Goal: Task Accomplishment & Management: Complete application form

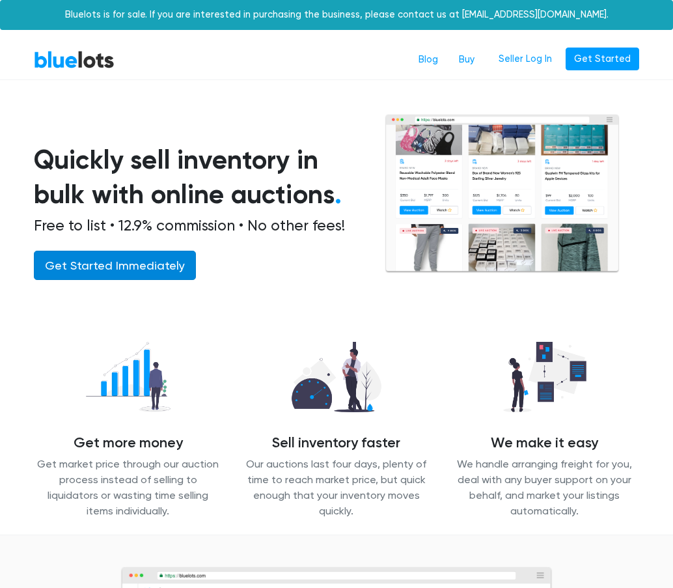
click at [103, 267] on link "Get Started Immediately" at bounding box center [115, 265] width 162 height 29
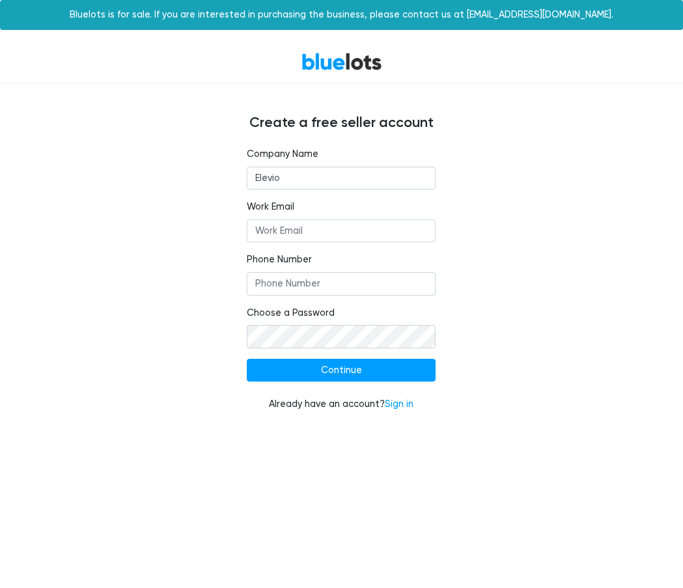
type input "Elevio"
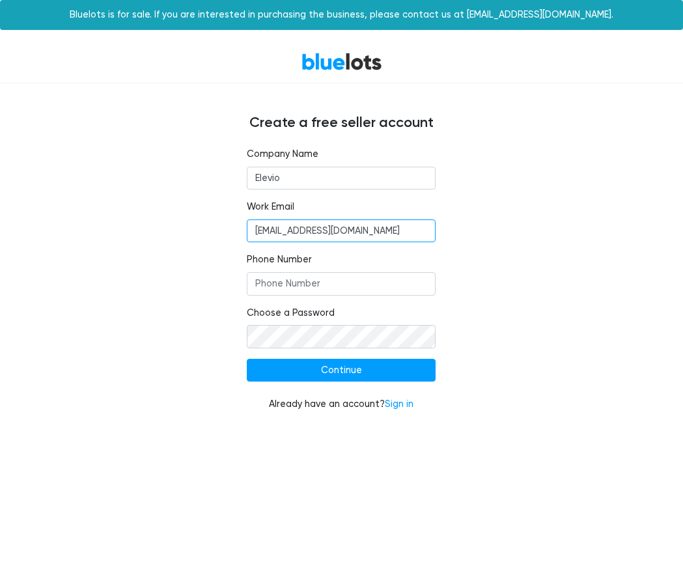
type input "[EMAIL_ADDRESS][DOMAIN_NAME]"
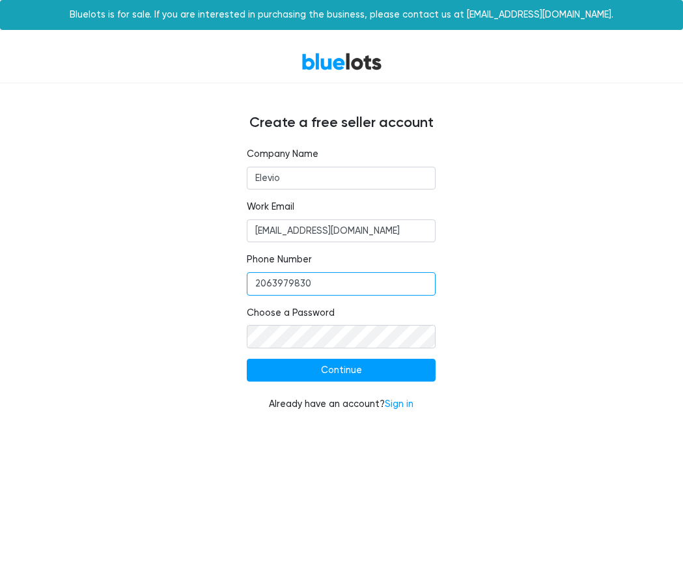
type input "2063979830"
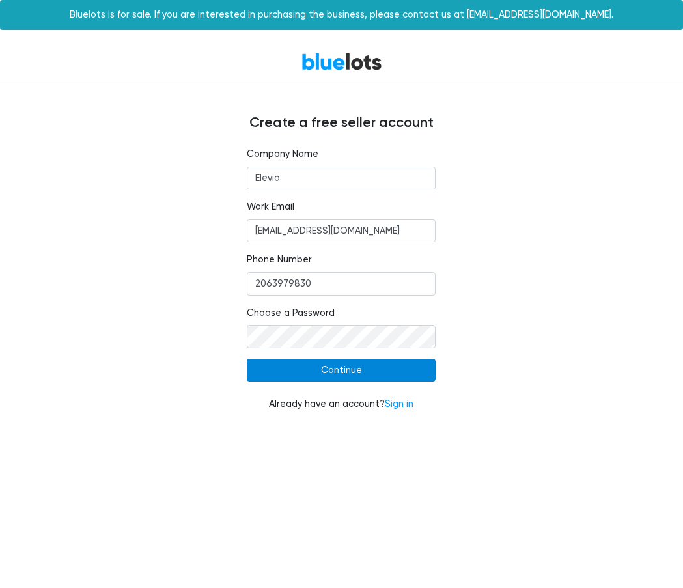
click at [342, 368] on input "Continue" at bounding box center [341, 370] width 189 height 23
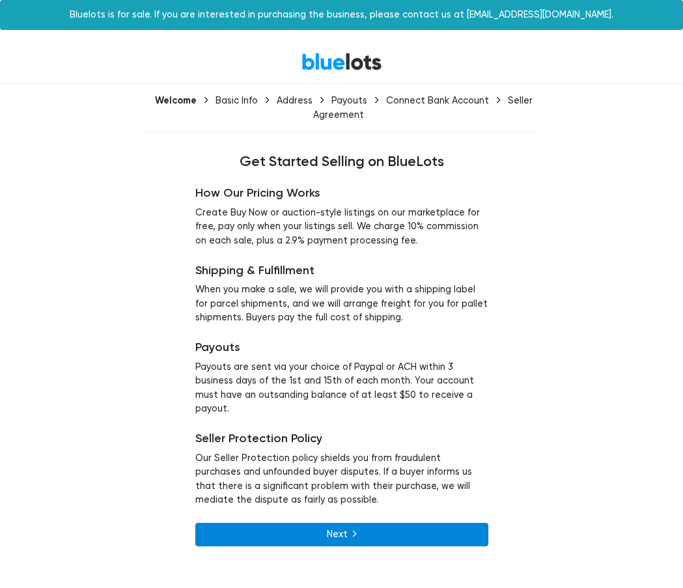
click at [365, 522] on link "Next" at bounding box center [341, 533] width 293 height 23
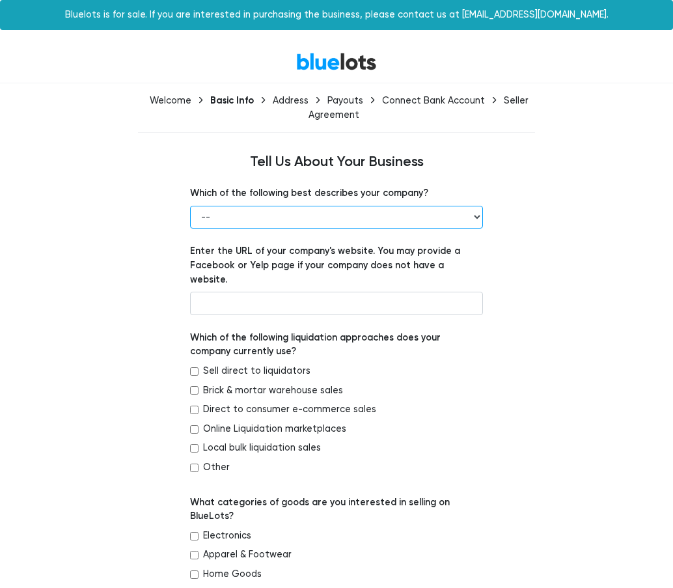
select select "Retailer"
click at [210, 460] on label "Other" at bounding box center [216, 467] width 27 height 14
click at [198, 463] on input "Other" at bounding box center [194, 467] width 8 height 8
checkbox input "true"
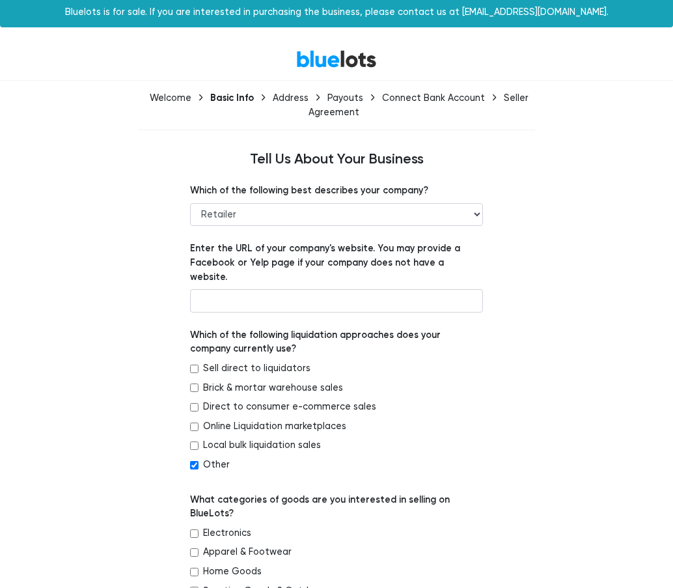
click at [258, 400] on label "Direct to consumer e-commerce sales" at bounding box center [289, 407] width 173 height 14
click at [198, 403] on input "Direct to consumer e-commerce sales" at bounding box center [194, 407] width 8 height 8
checkbox input "true"
click at [215, 457] on label "Other" at bounding box center [216, 464] width 27 height 14
click at [198, 461] on input "Other" at bounding box center [194, 465] width 8 height 8
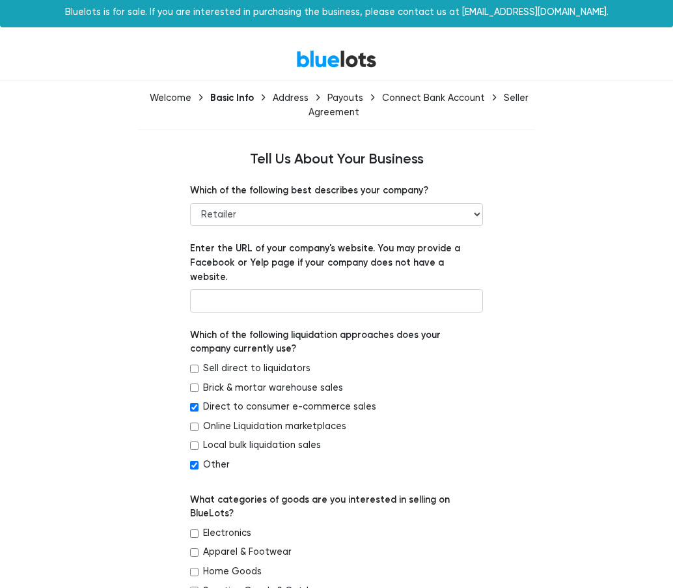
checkbox input "false"
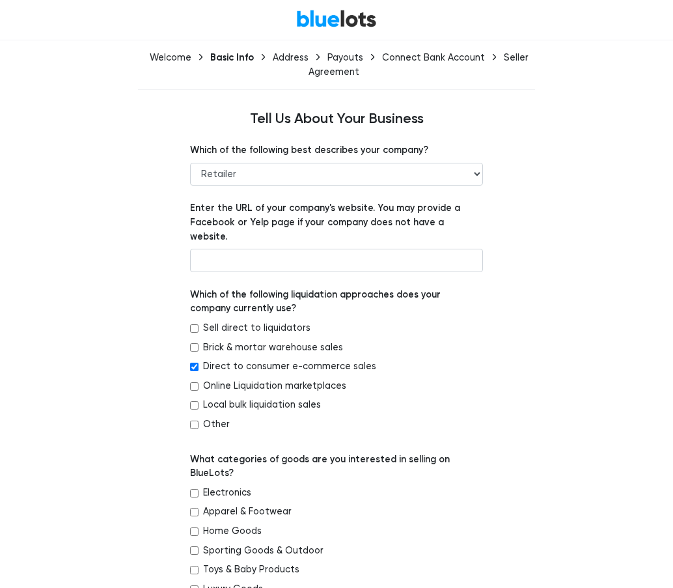
scroll to position [102, 0]
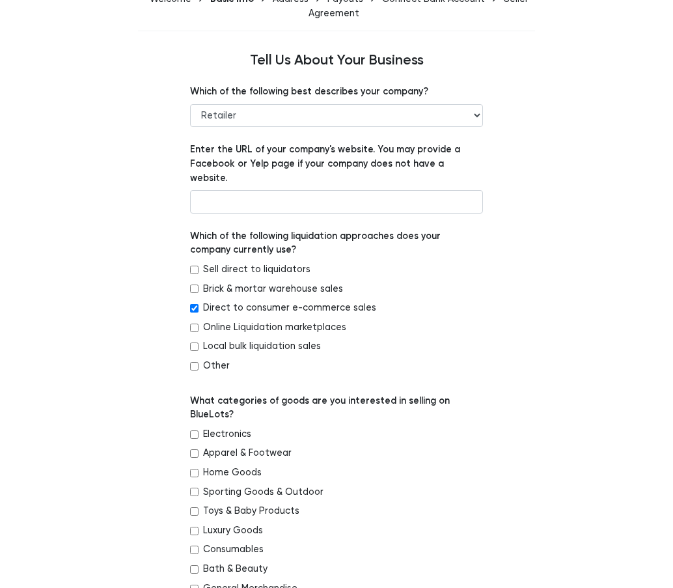
click at [237, 581] on label "General Merchandise" at bounding box center [250, 588] width 94 height 14
click at [198, 584] on input "General Merchandise" at bounding box center [194, 588] width 8 height 8
checkbox input "true"
click at [212, 523] on label "Luxury Goods" at bounding box center [233, 530] width 60 height 14
click at [198, 526] on input "Luxury Goods" at bounding box center [194, 530] width 8 height 8
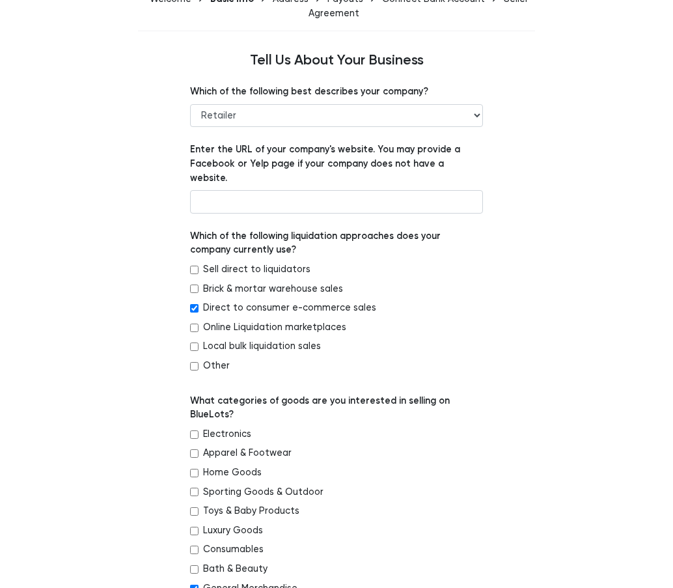
checkbox input "true"
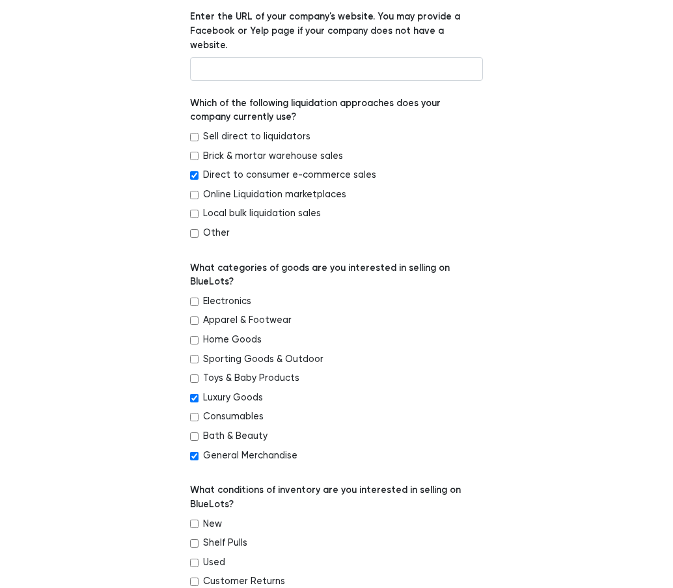
scroll to position [362, 0]
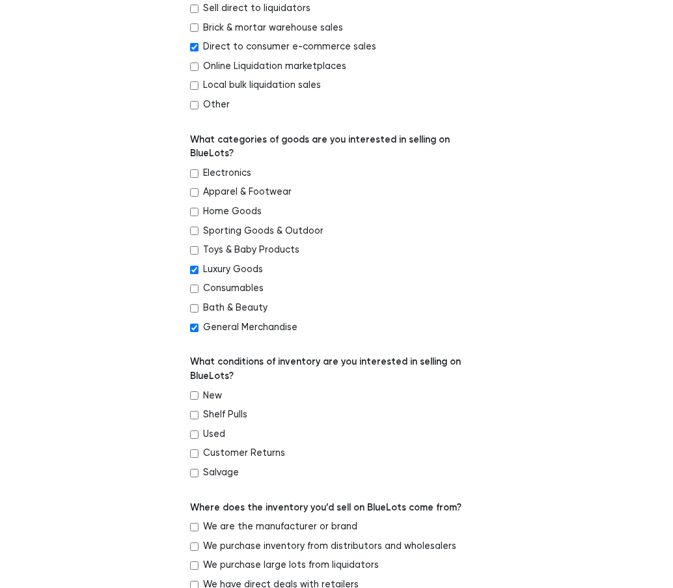
click at [251, 539] on label "We purchase inventory from distributors and wholesalers" at bounding box center [329, 546] width 253 height 14
click at [198, 542] on input "We purchase inventory from distributors and wholesalers" at bounding box center [194, 546] width 8 height 8
checkbox input "true"
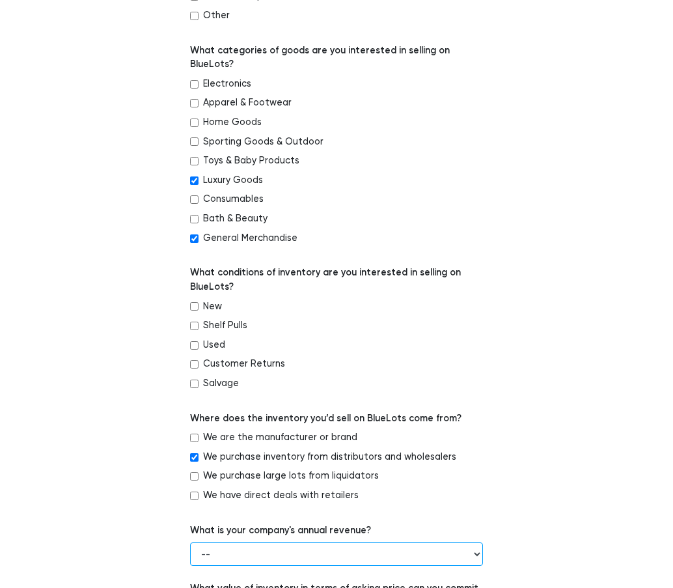
select select "$1,000,000 to $5,000,000"
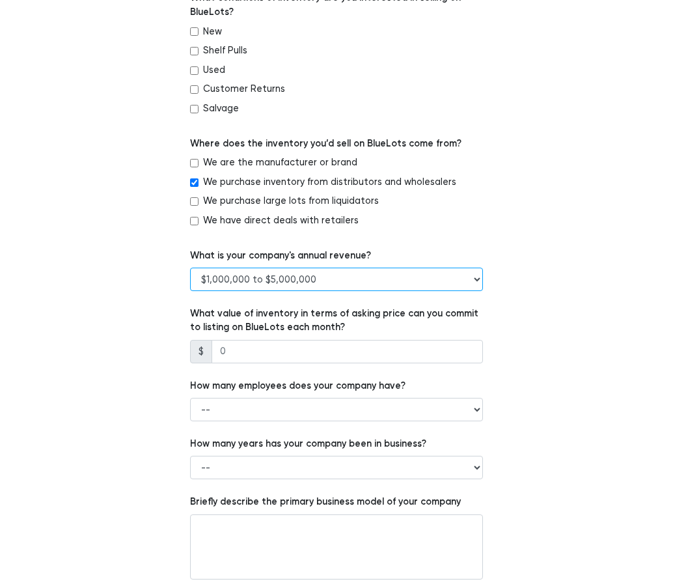
scroll to position [0, 0]
